Goal: Navigation & Orientation: Find specific page/section

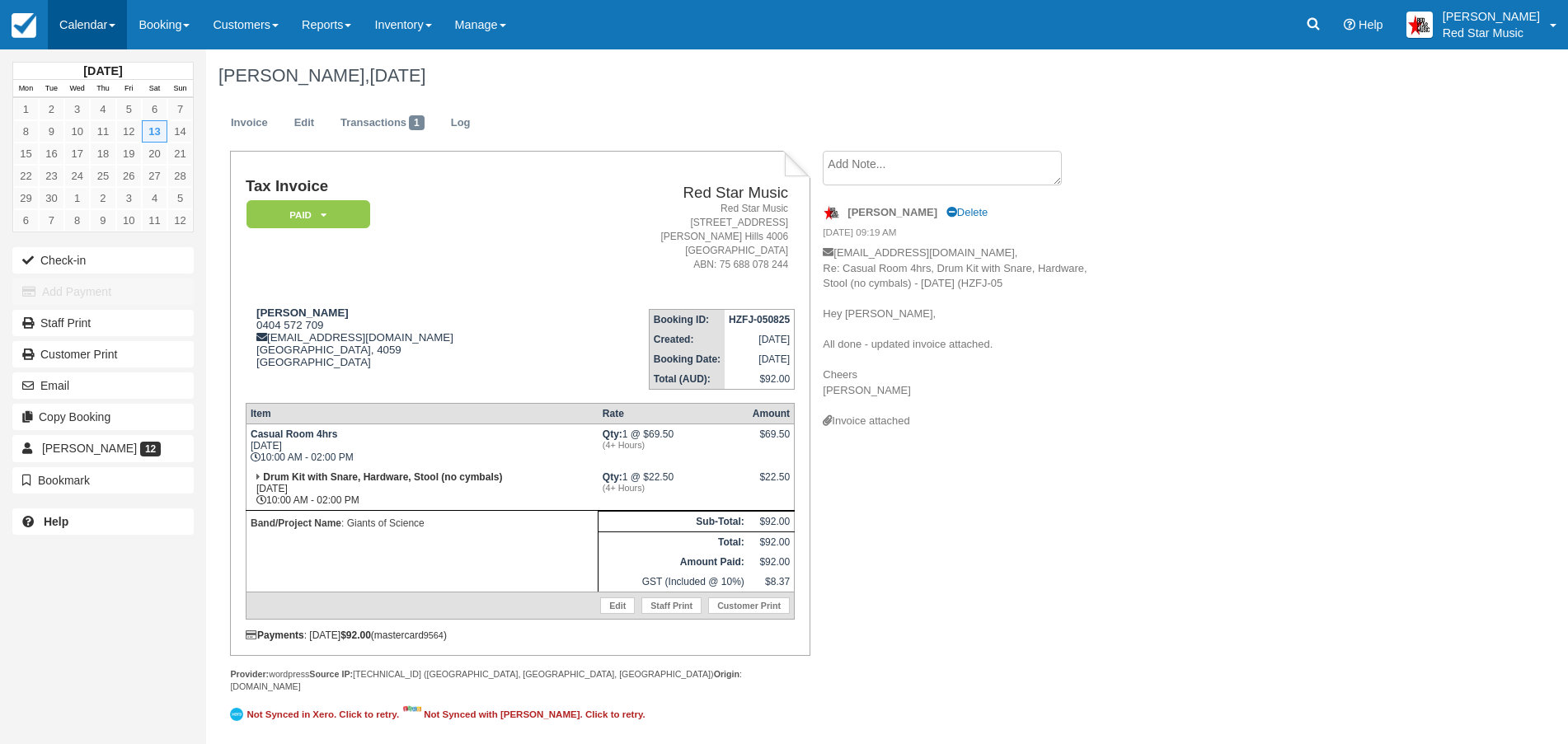
click at [79, 18] on link "Calendar" at bounding box center [88, 25] width 79 height 49
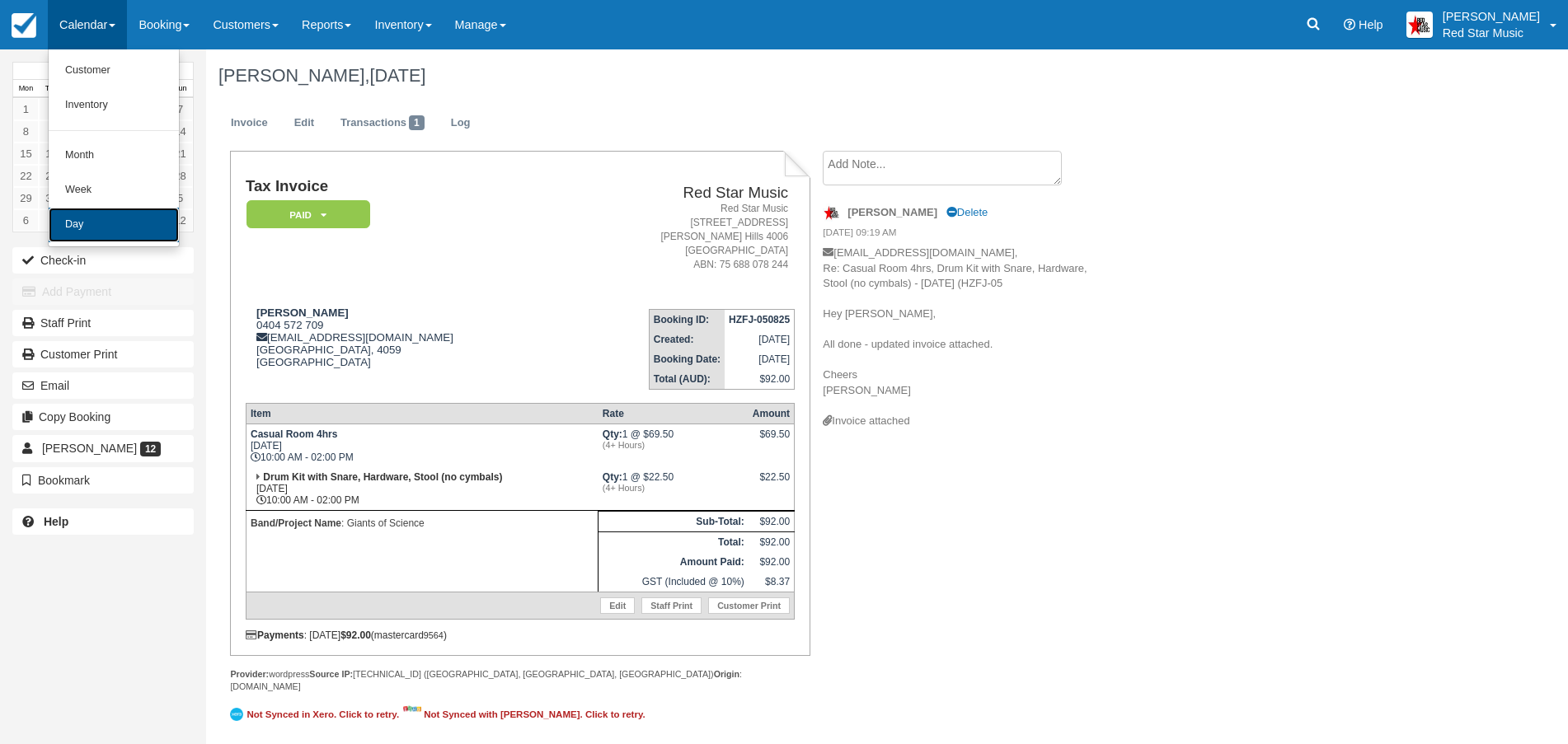
click at [89, 216] on link "Day" at bounding box center [114, 224] width 131 height 35
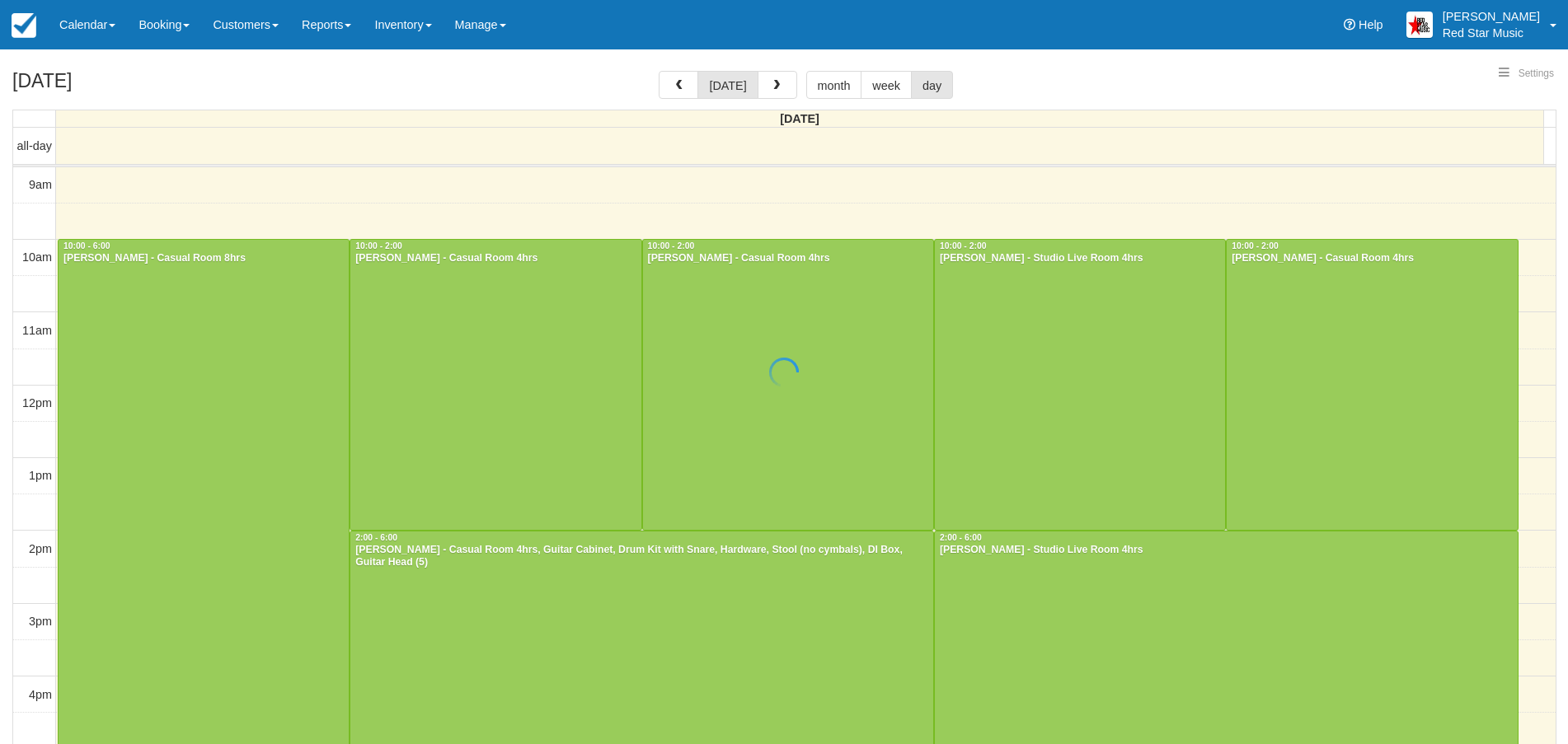
select select
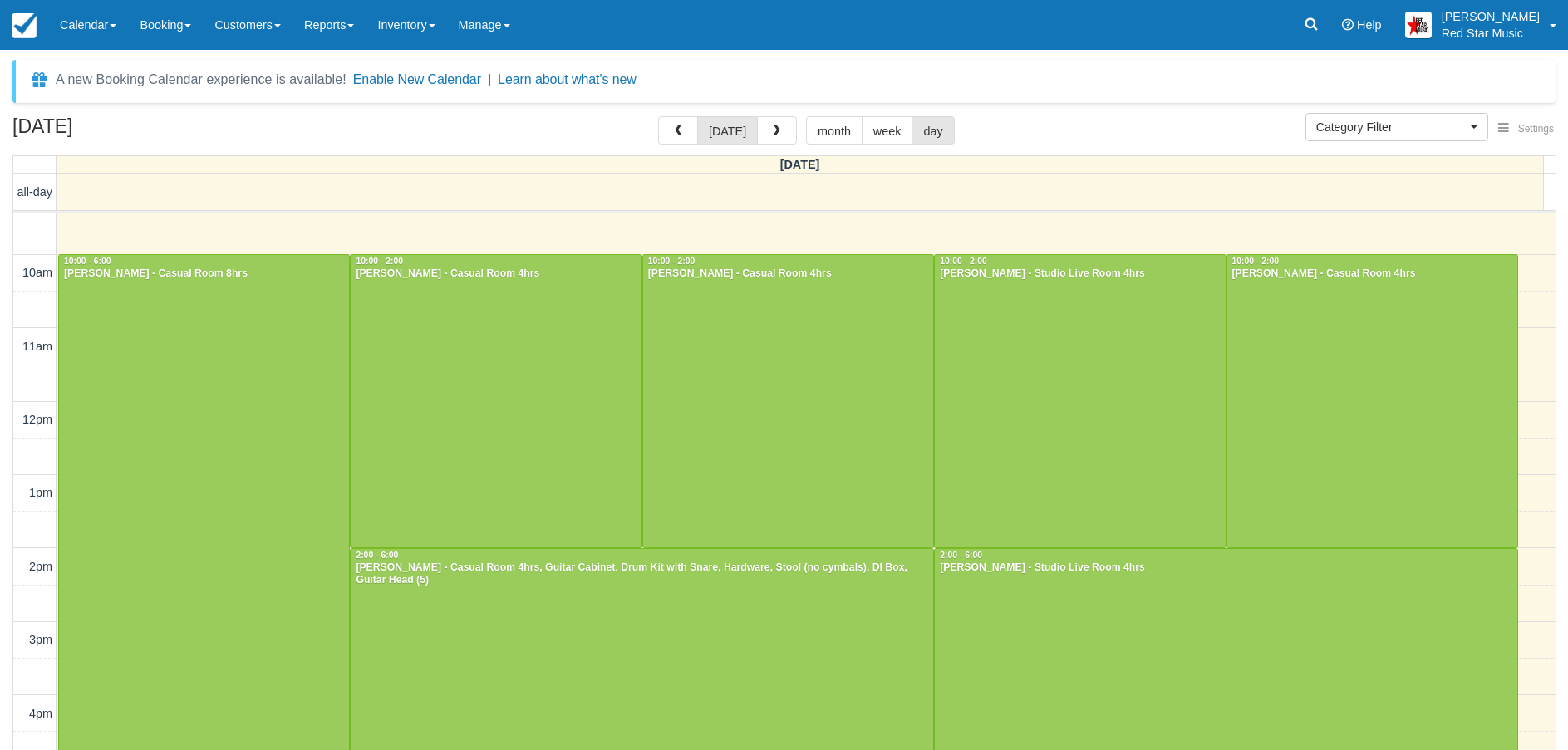
scroll to position [0, 0]
